Goal: Transaction & Acquisition: Obtain resource

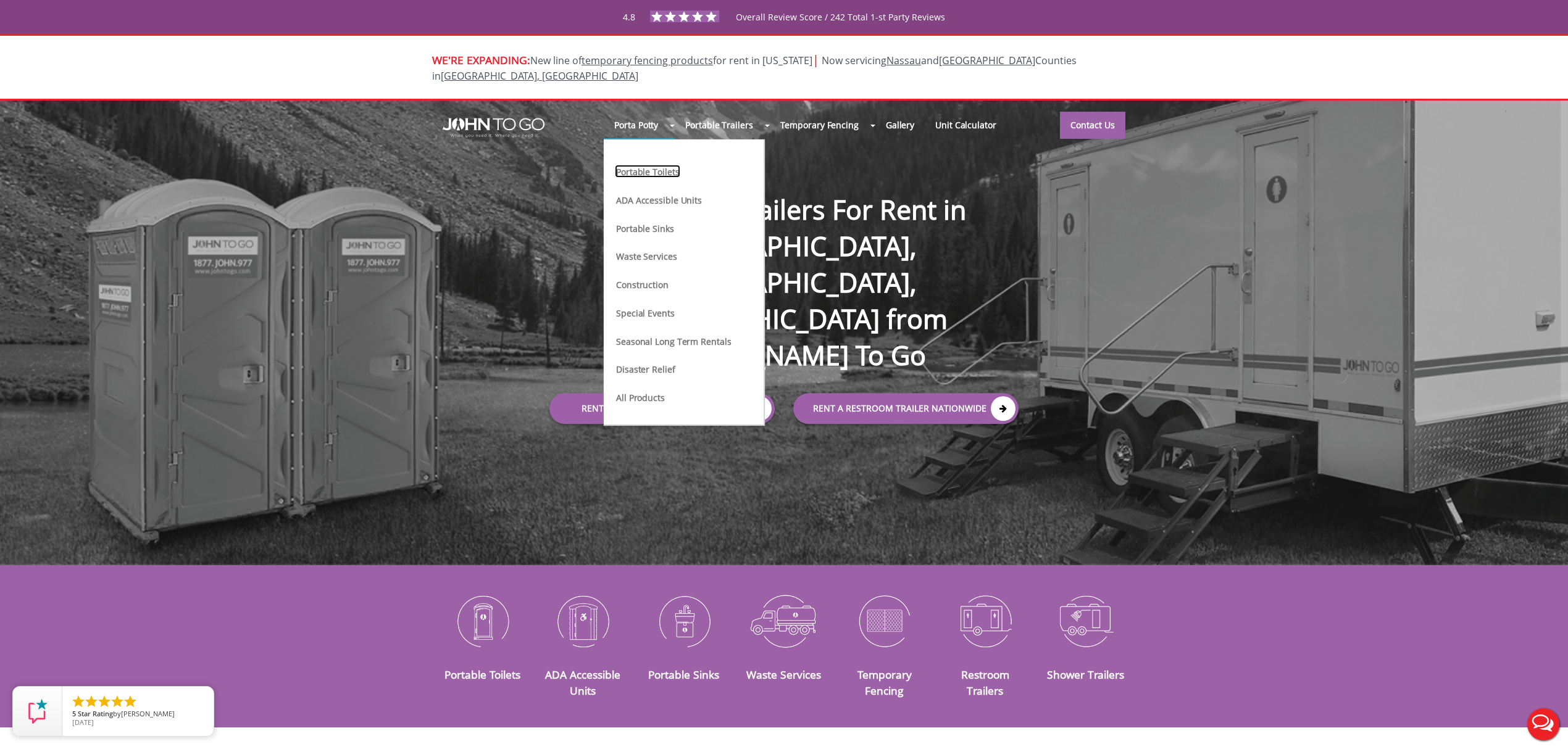
click at [653, 165] on link "Portable Toilets" at bounding box center [647, 171] width 66 height 13
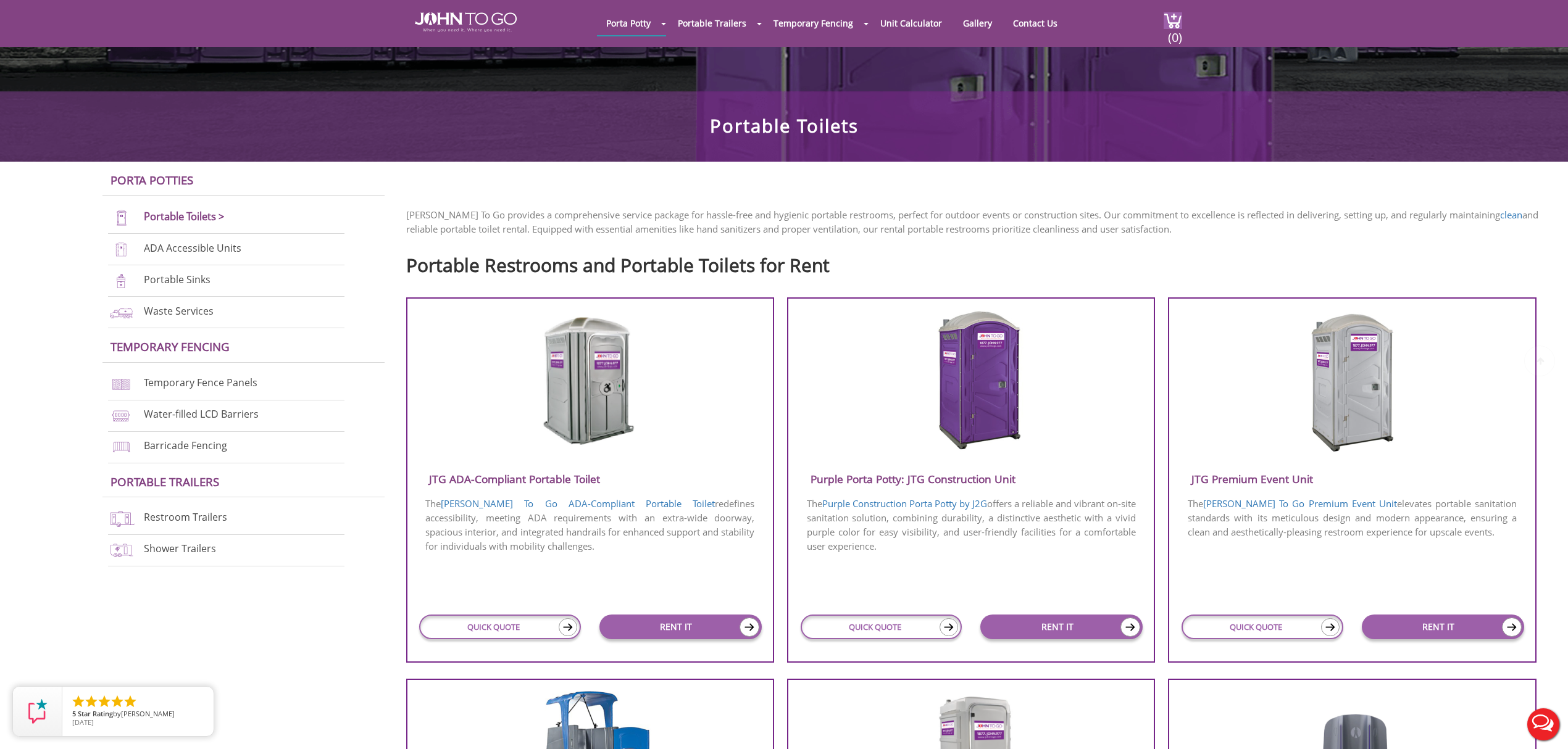
scroll to position [329, 0]
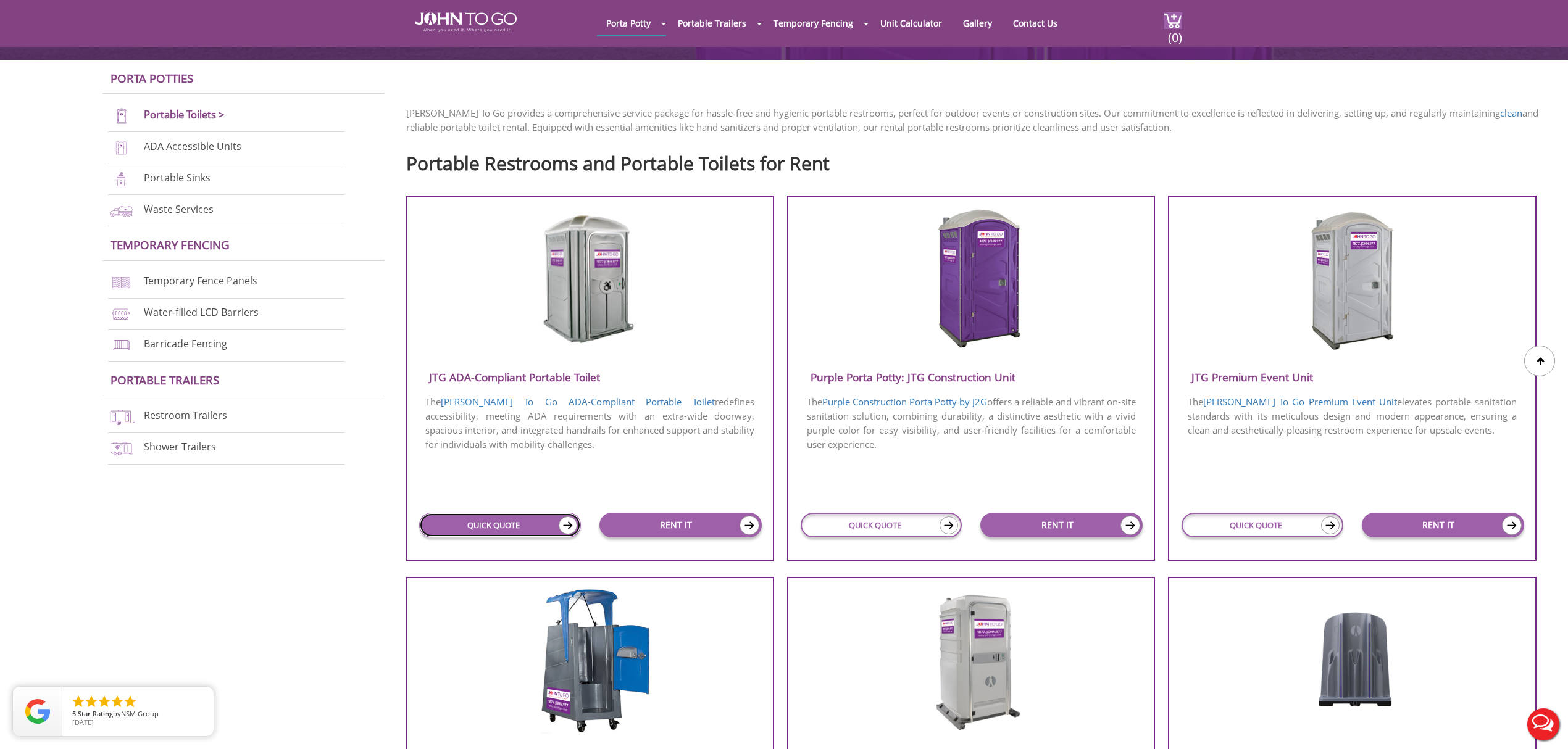
click at [492, 521] on link "QUICK QUOTE" at bounding box center [500, 525] width 161 height 24
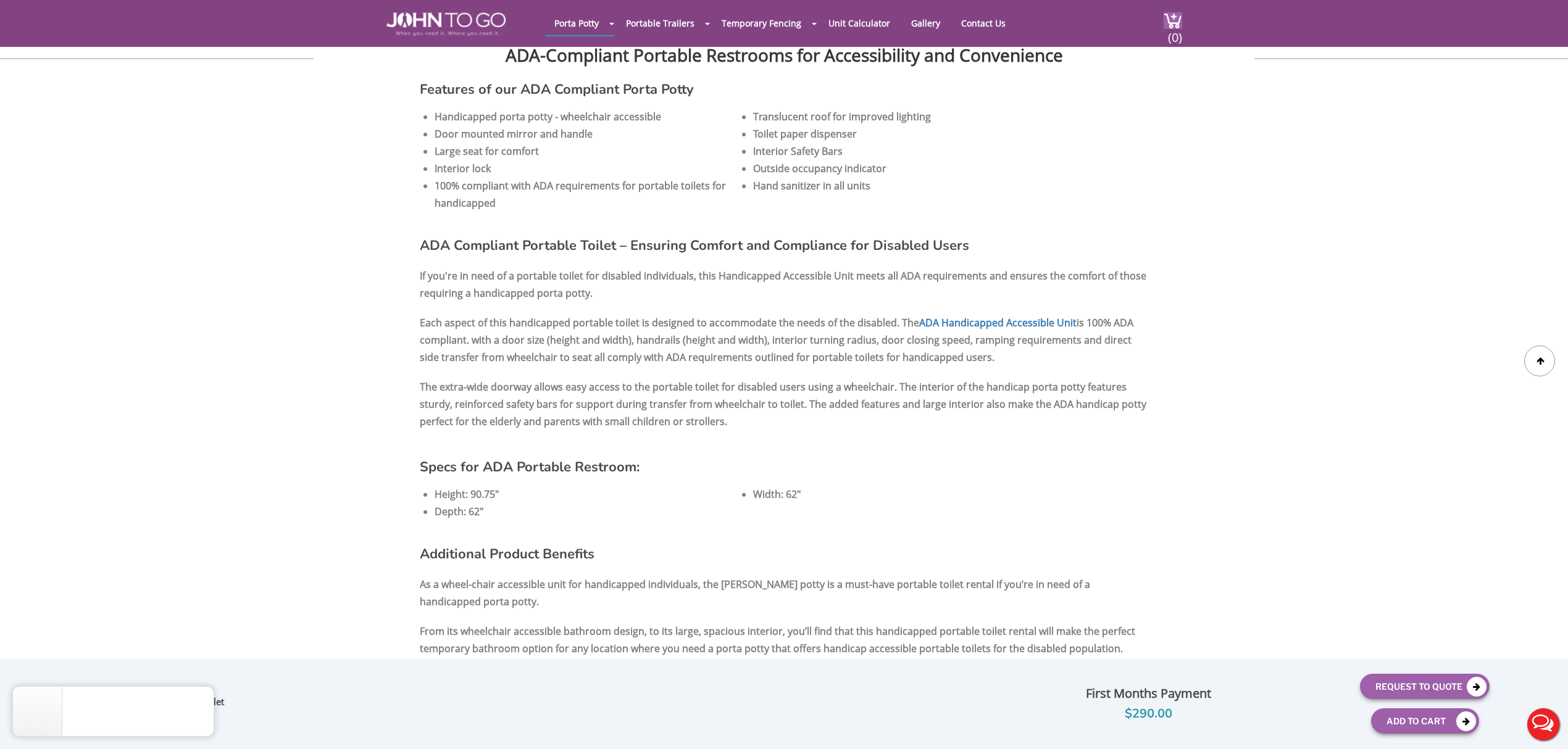
scroll to position [741, 0]
drag, startPoint x: 484, startPoint y: 512, endPoint x: 420, endPoint y: 492, distance: 67.1
click at [420, 492] on ul "Height: 90.75" Width: 62" Depth: 62"" at bounding box center [784, 501] width 729 height 34
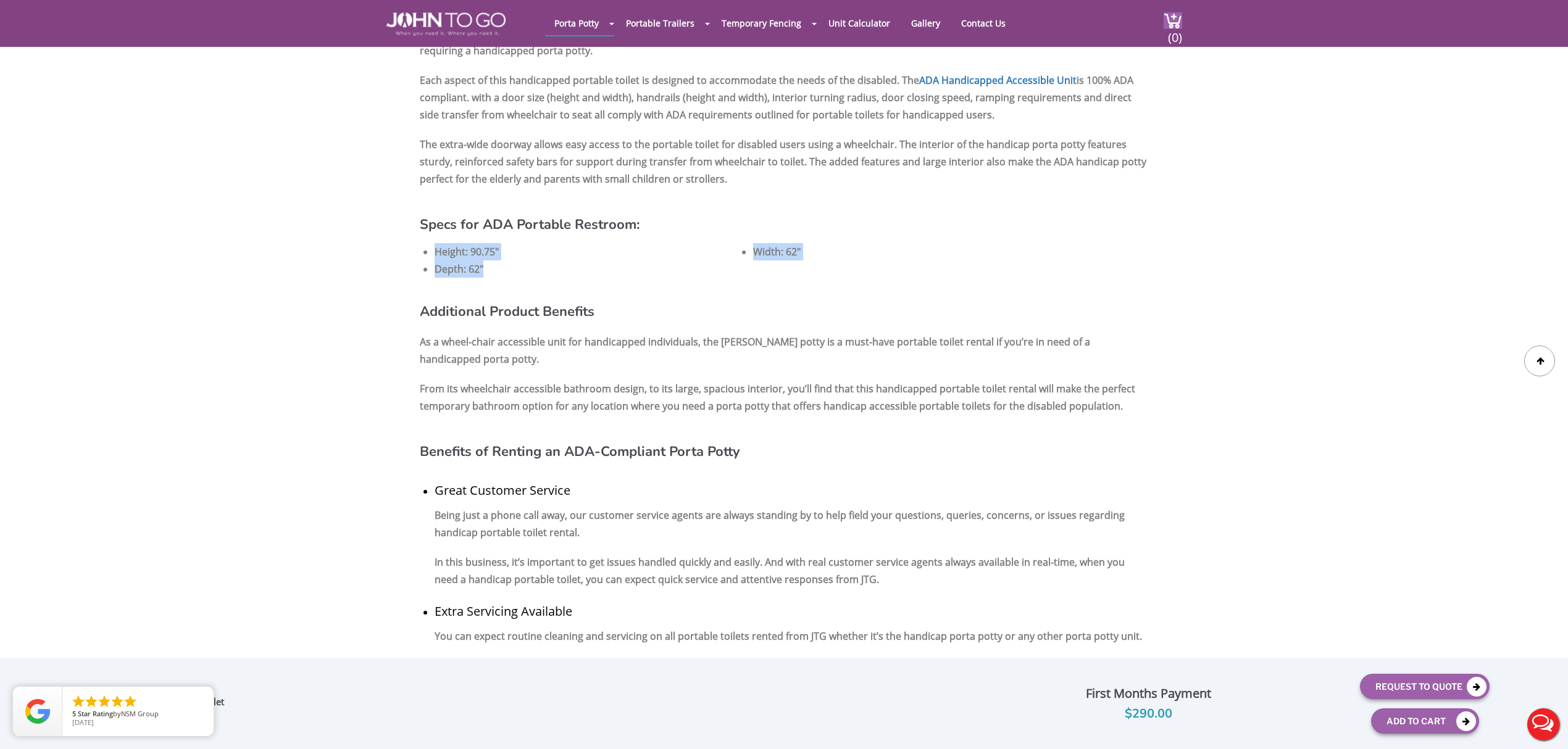
scroll to position [988, 0]
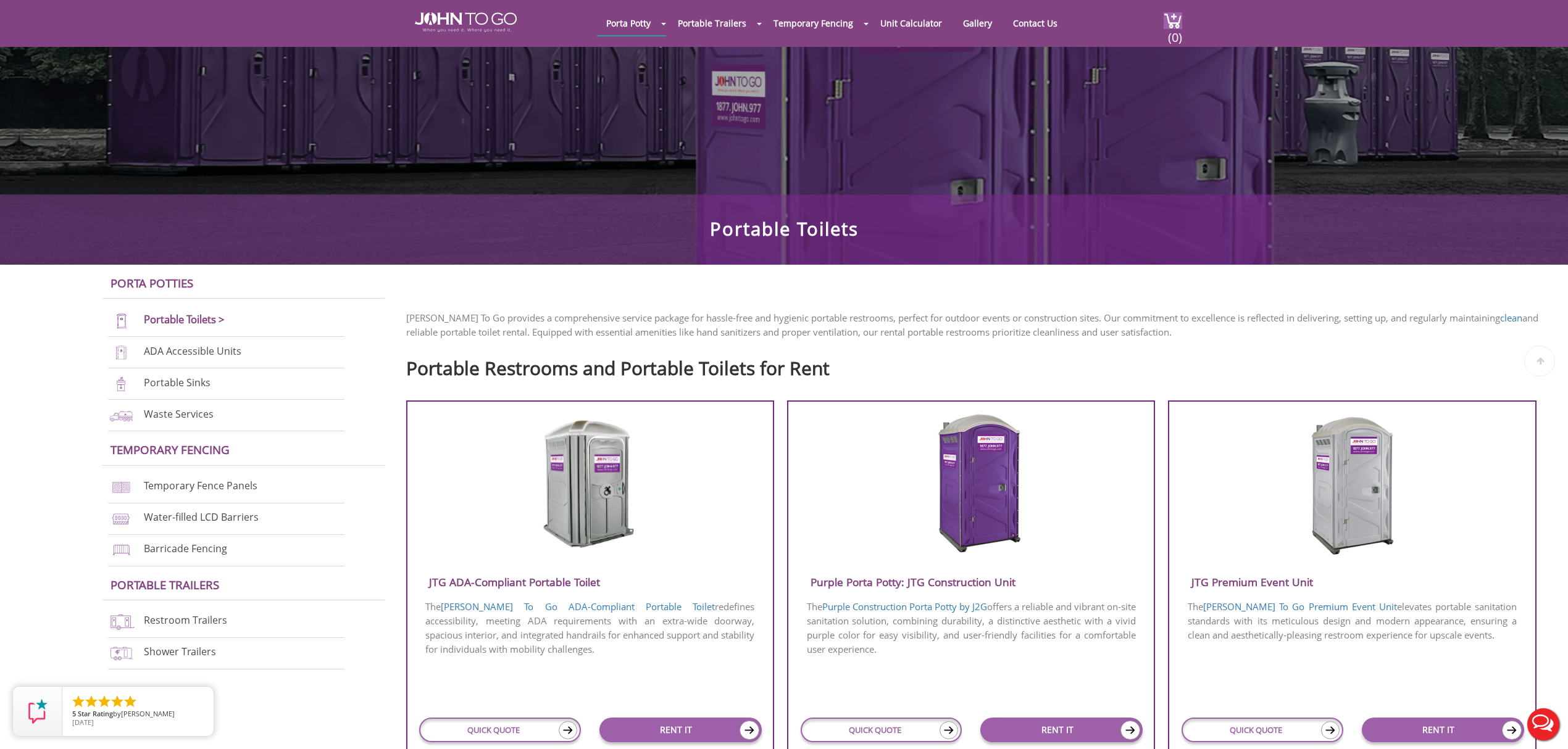
scroll to position [130, 0]
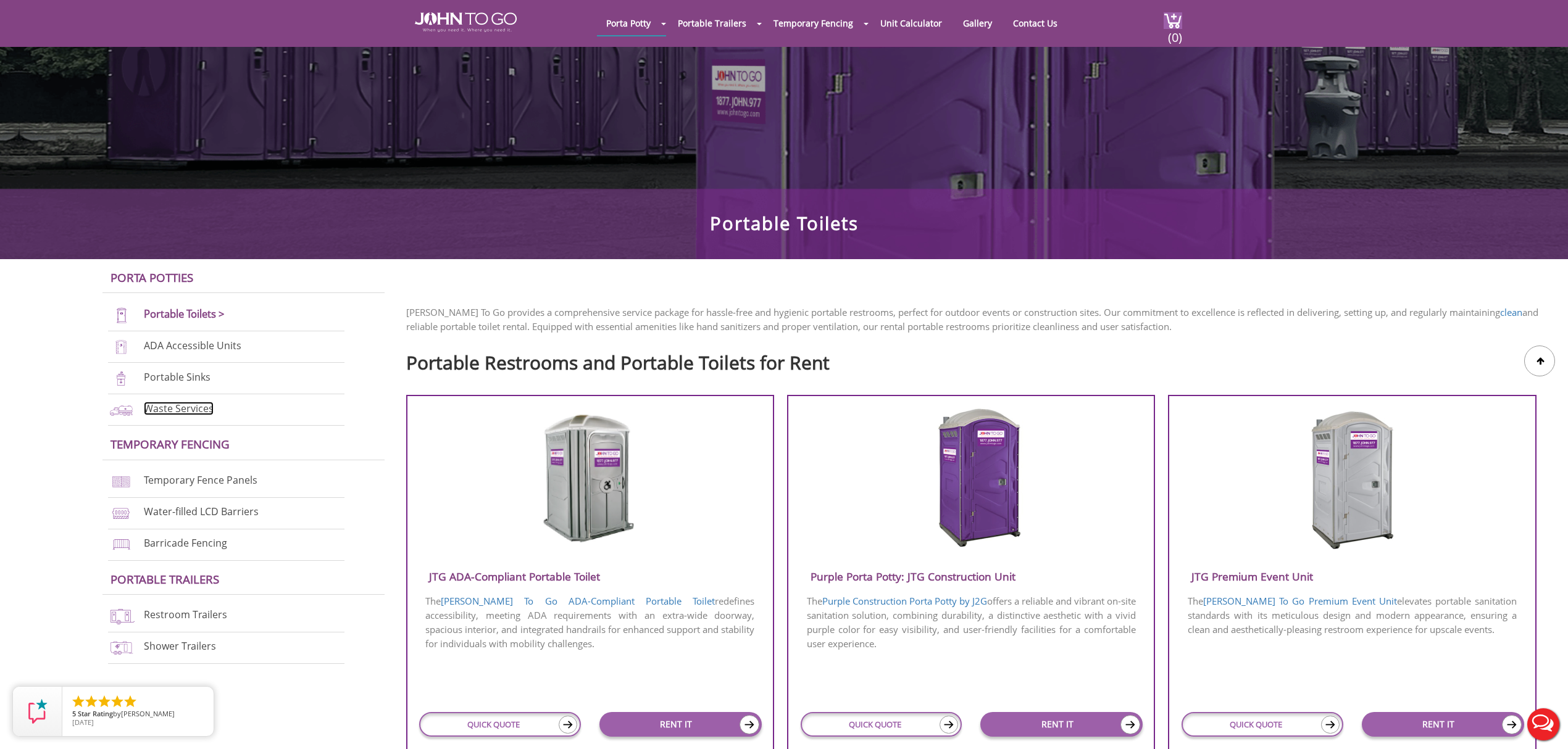
drag, startPoint x: 170, startPoint y: 410, endPoint x: 184, endPoint y: 410, distance: 14.0
click at [170, 410] on link "Waste Services" at bounding box center [179, 408] width 69 height 14
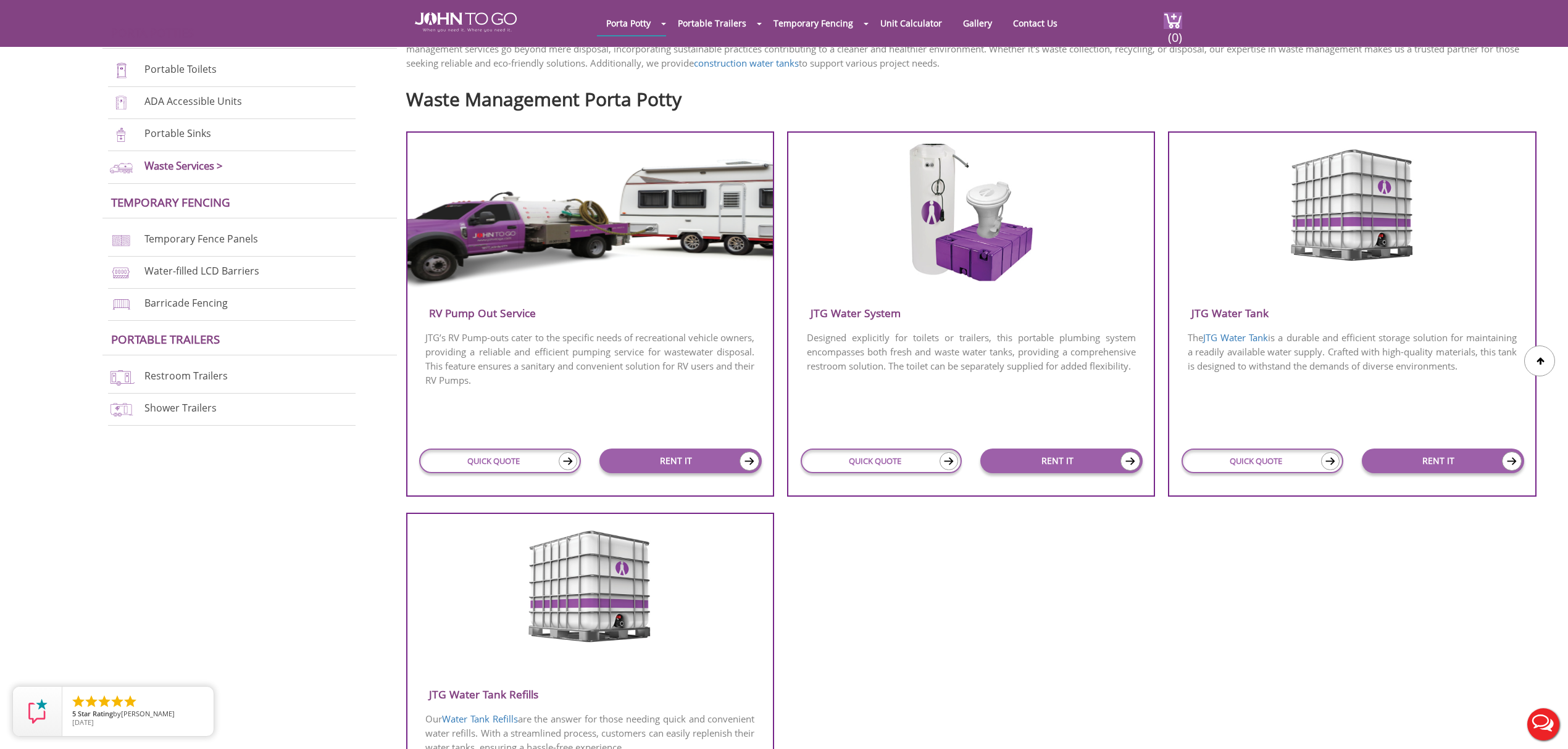
scroll to position [411, 0]
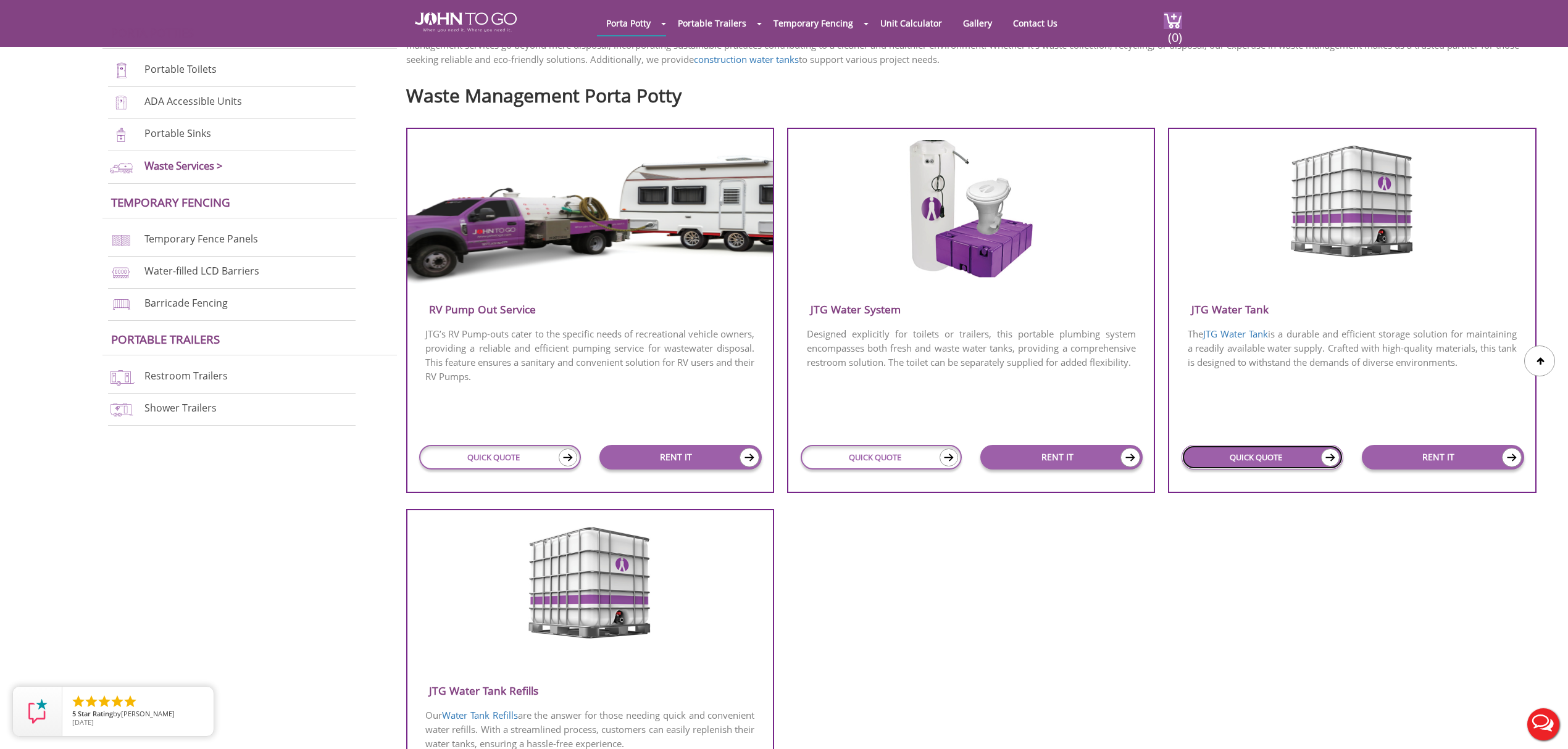
click at [1263, 445] on link "QUICK QUOTE" at bounding box center [1262, 457] width 161 height 24
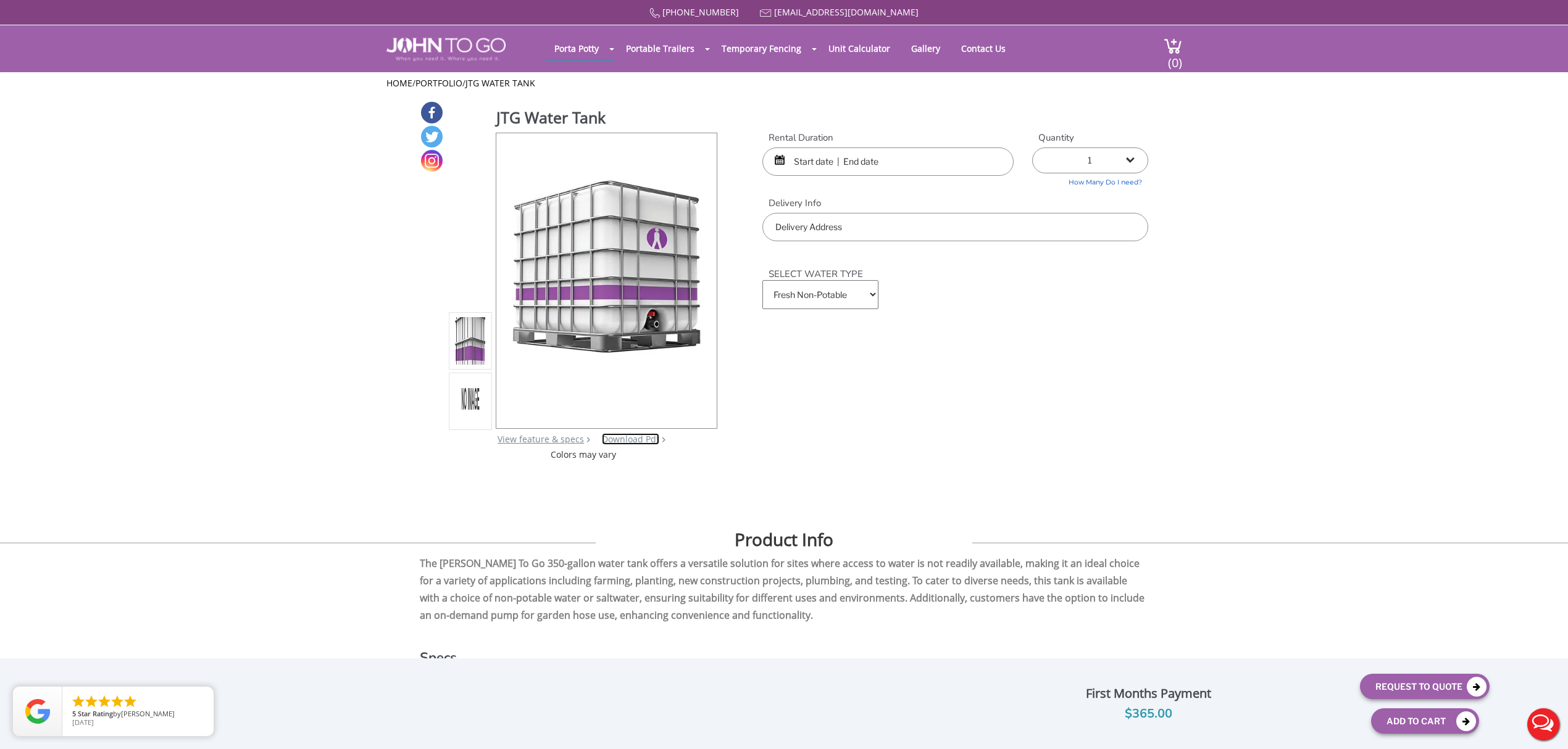
click at [630, 440] on link "Download Pdf" at bounding box center [631, 439] width 58 height 12
